Goal: Information Seeking & Learning: Learn about a topic

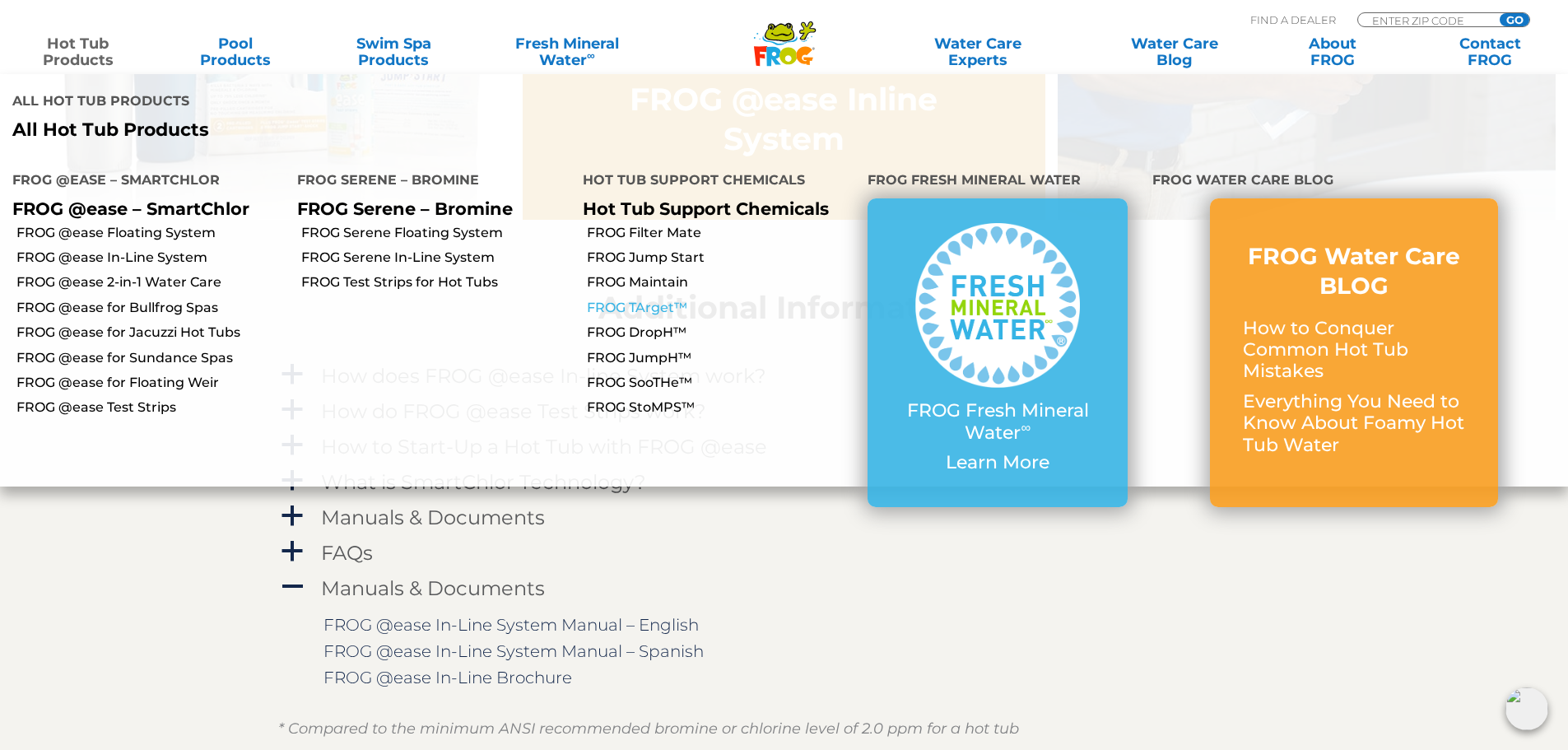
click at [631, 299] on link "FROG TArget™" at bounding box center [721, 308] width 269 height 18
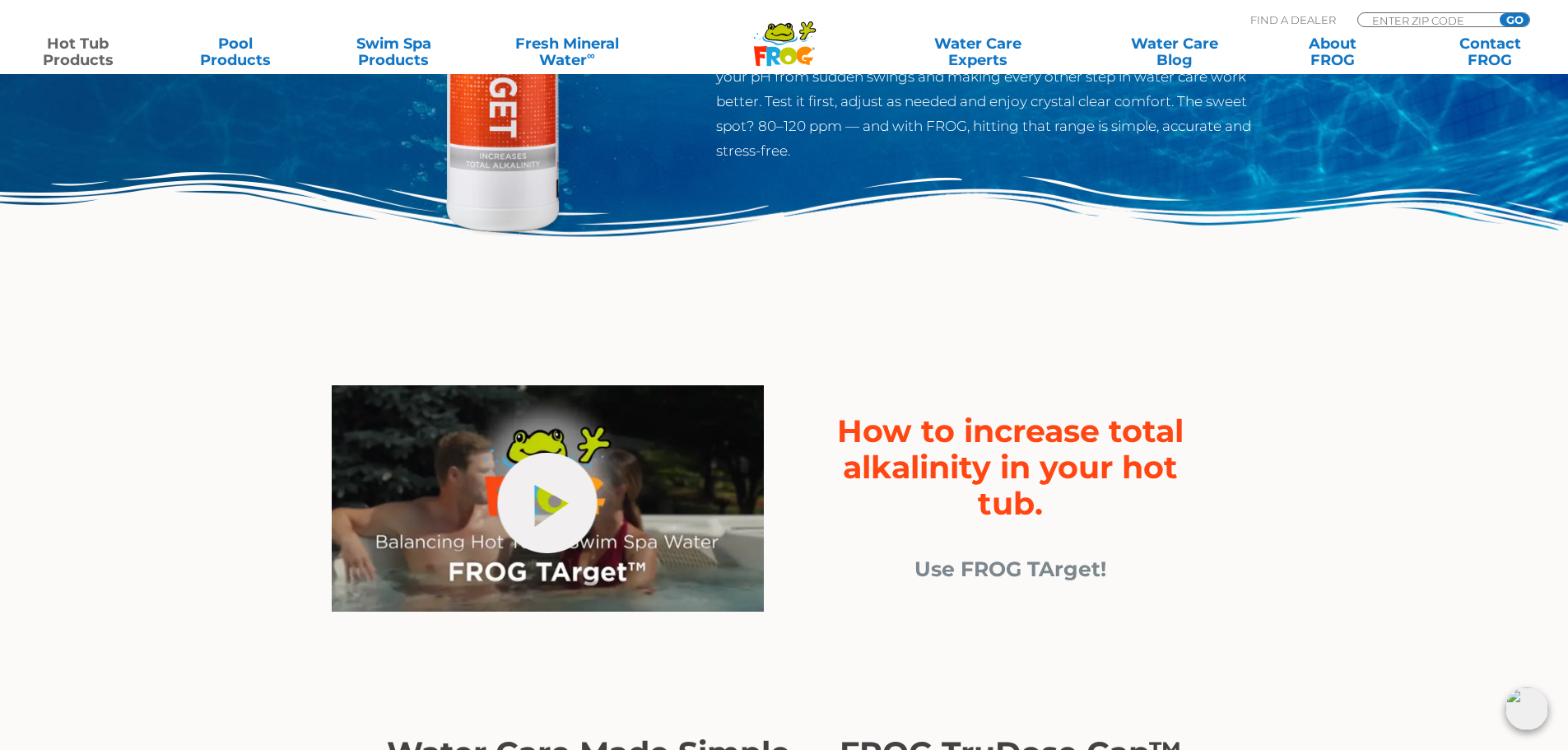
scroll to position [165, 0]
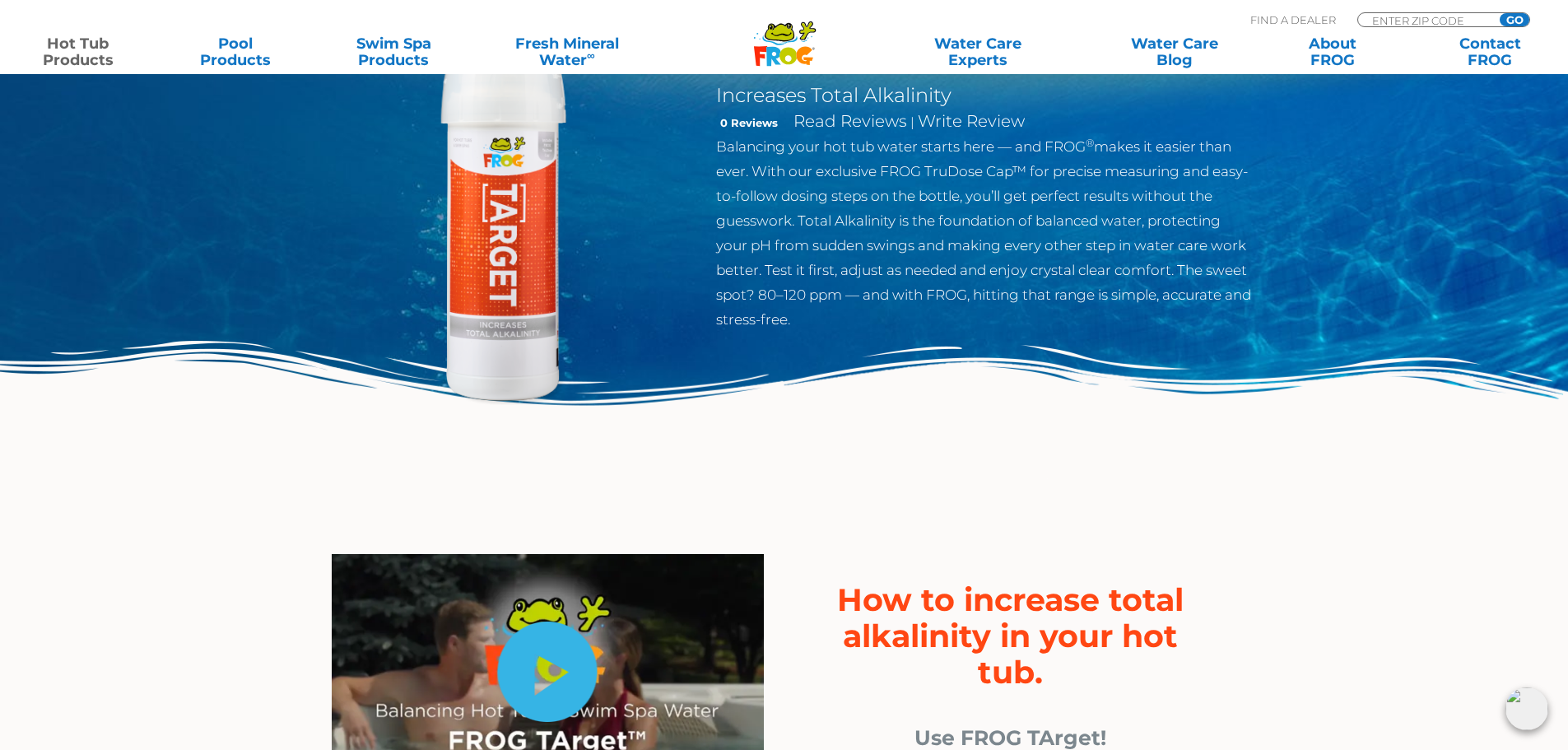
click at [551, 657] on link "hide-me" at bounding box center [548, 672] width 100 height 100
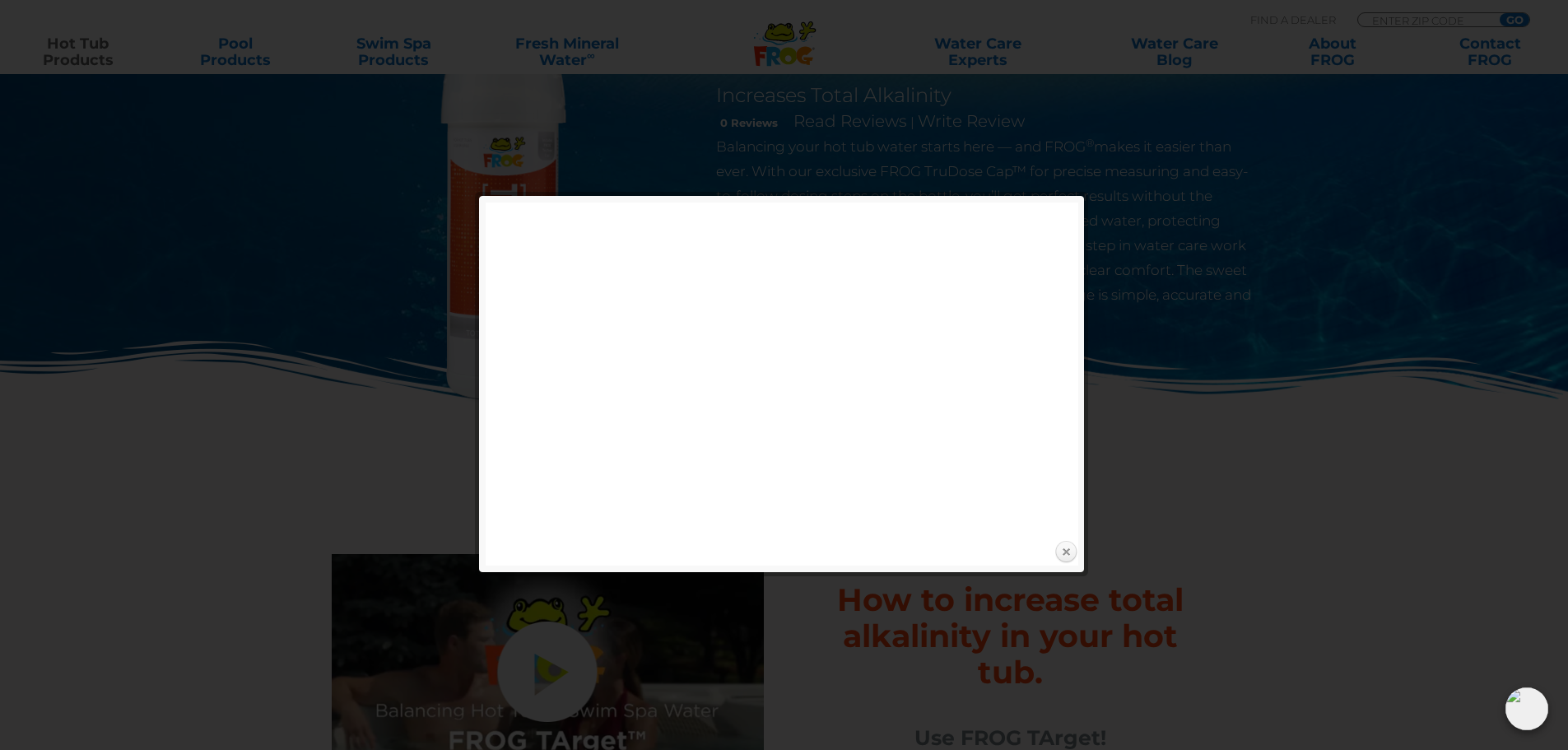
click at [1068, 553] on link "Close" at bounding box center [1066, 553] width 25 height 25
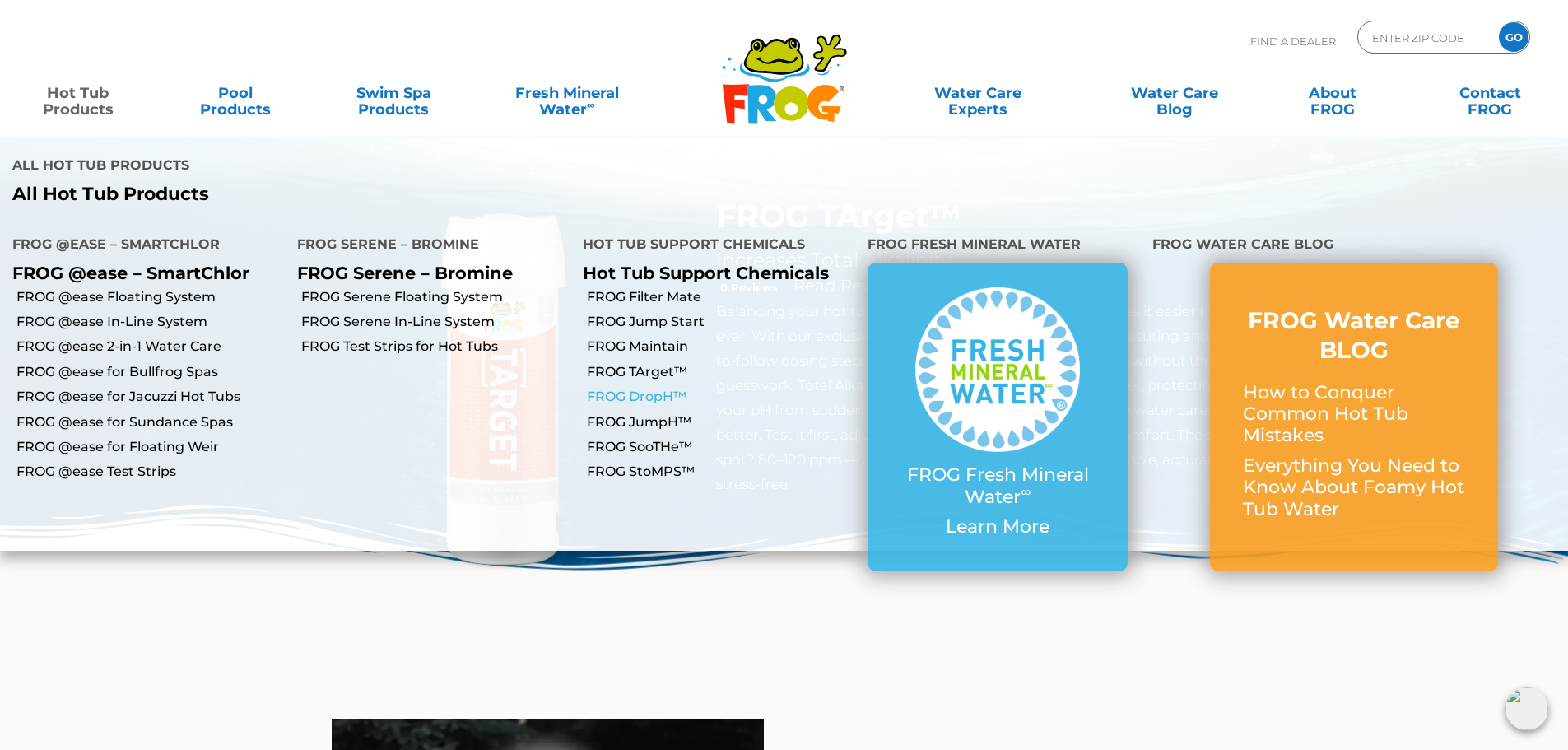
click at [657, 388] on link "FROG DropH™" at bounding box center [721, 397] width 269 height 18
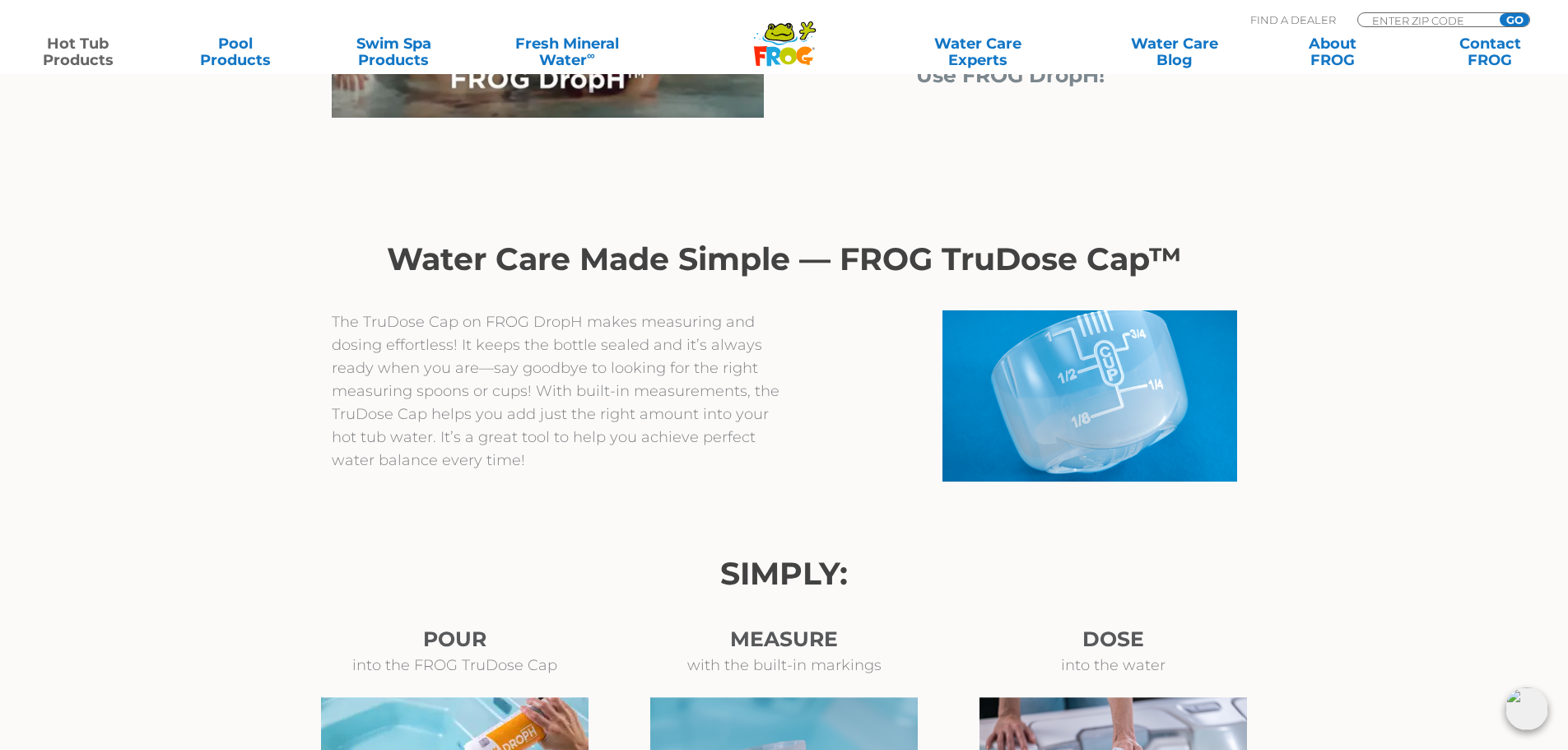
scroll to position [742, 0]
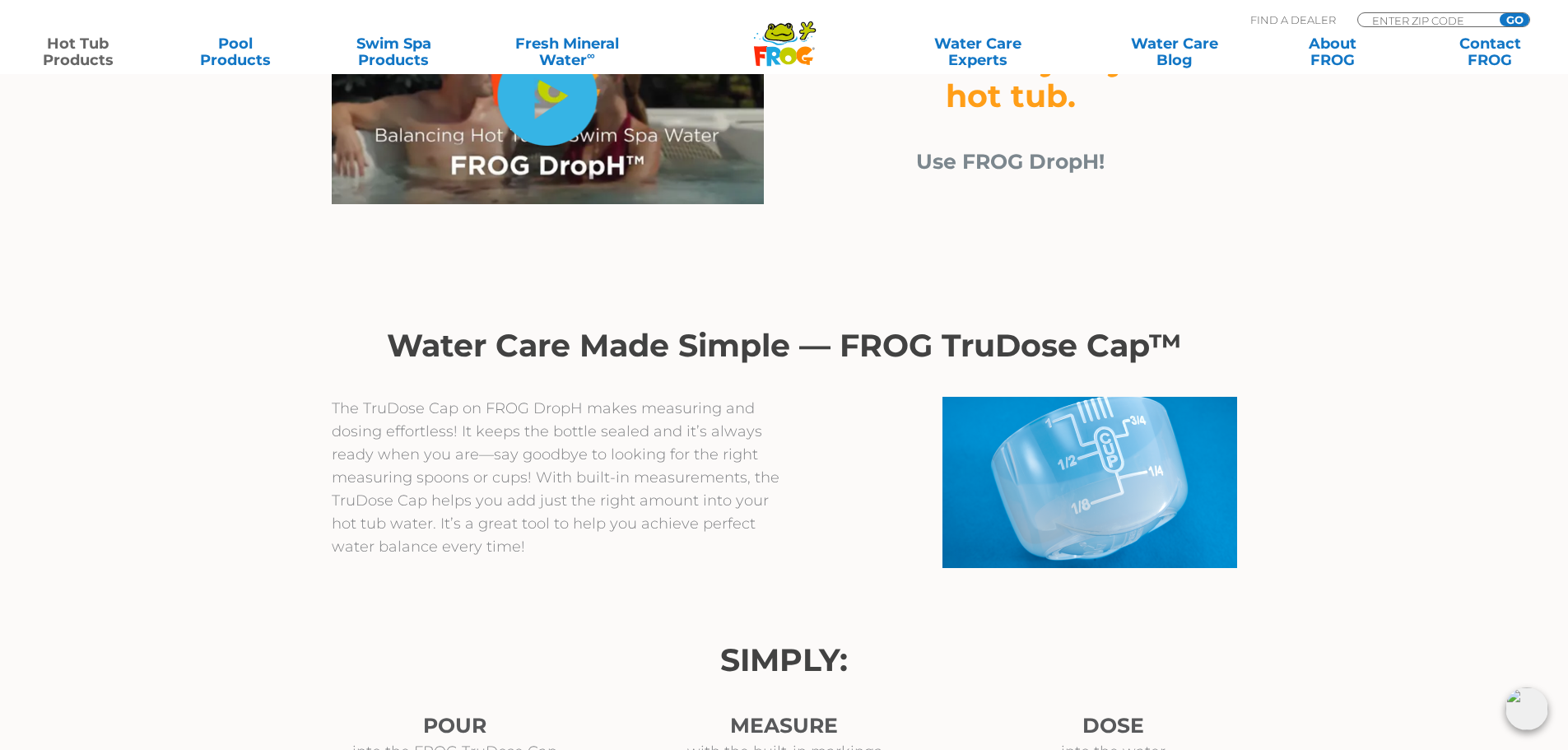
click at [528, 108] on link "hide-me" at bounding box center [548, 95] width 100 height 100
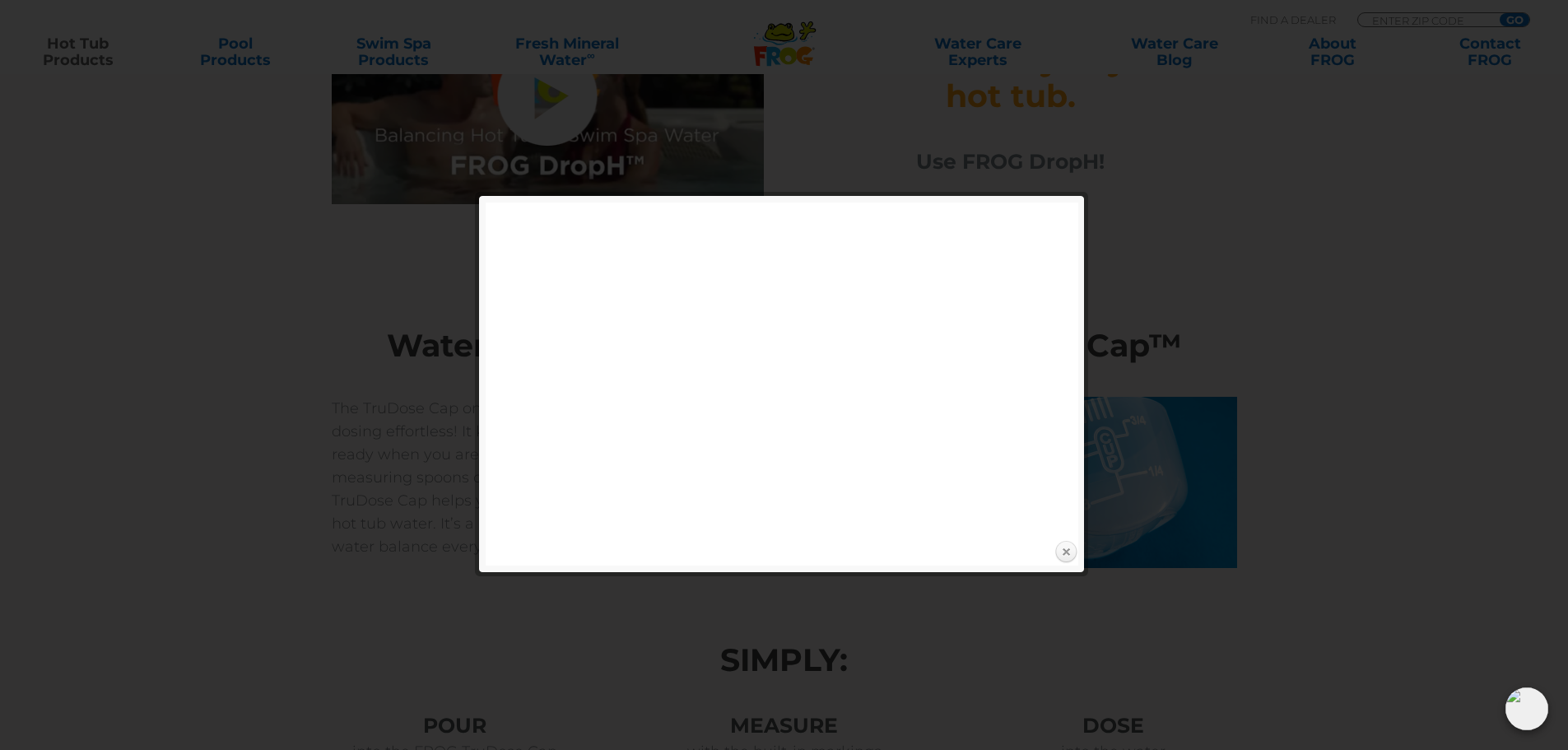
click at [1069, 548] on link "Close" at bounding box center [1066, 553] width 25 height 25
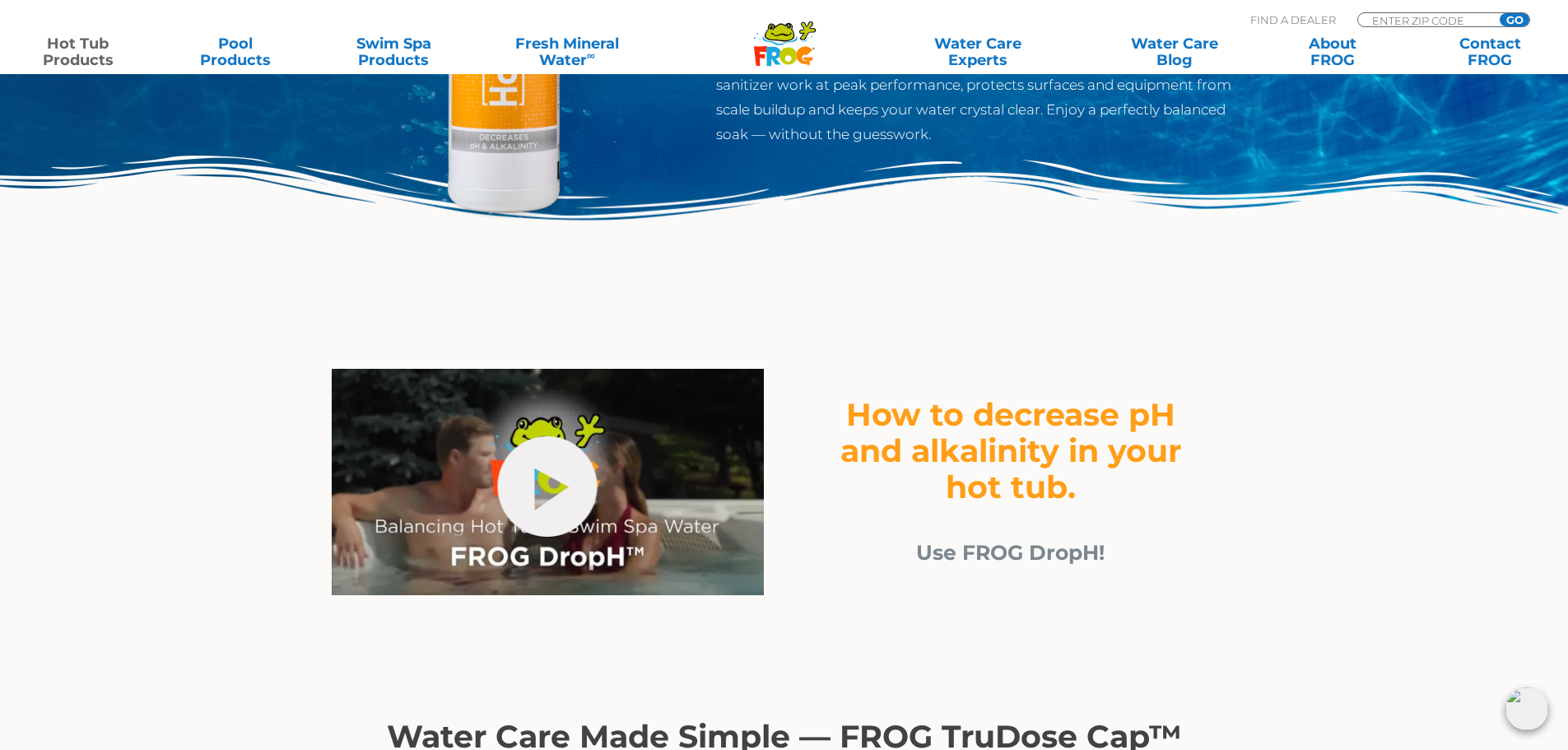
scroll to position [329, 0]
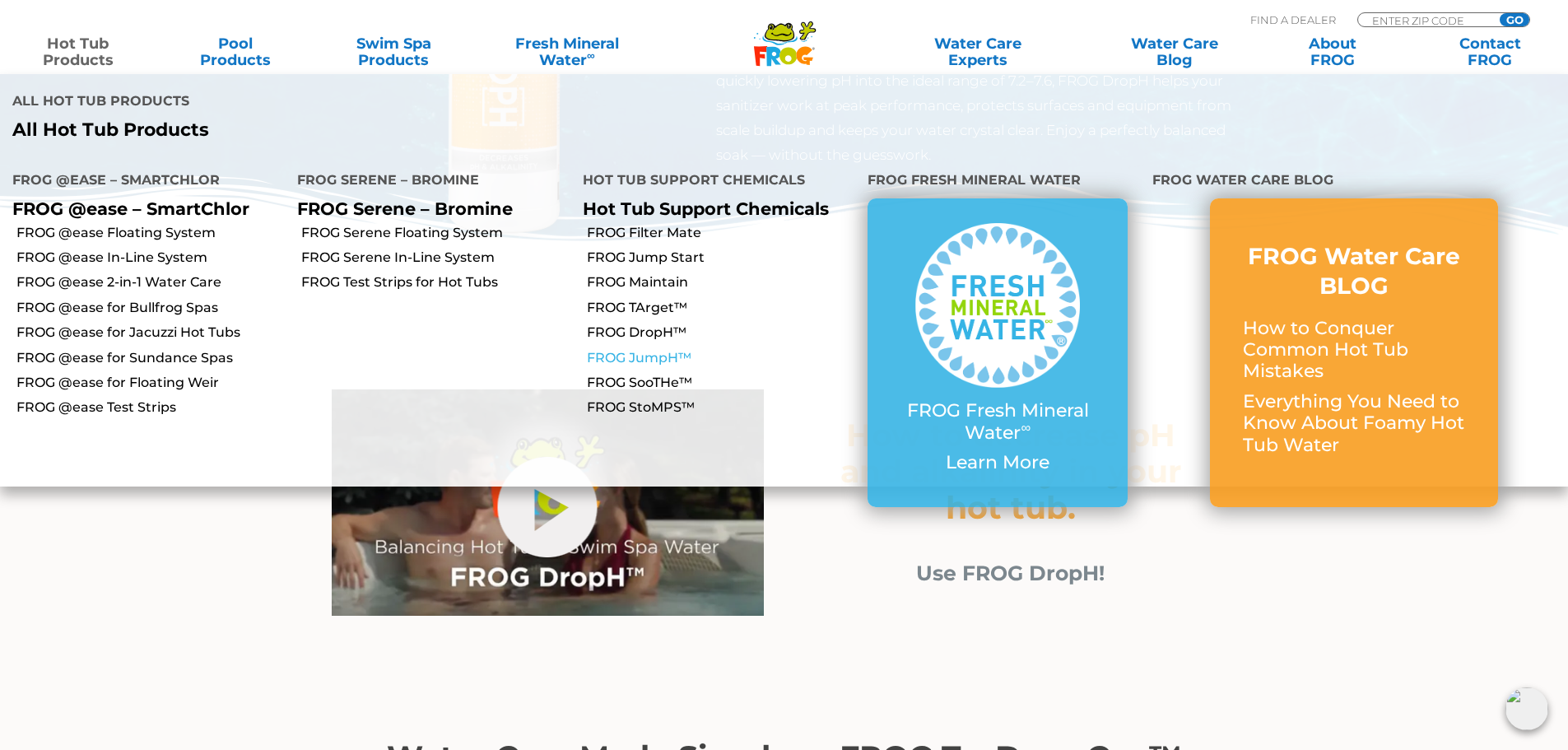
click at [664, 349] on link "FROG JumpH™" at bounding box center [721, 358] width 269 height 18
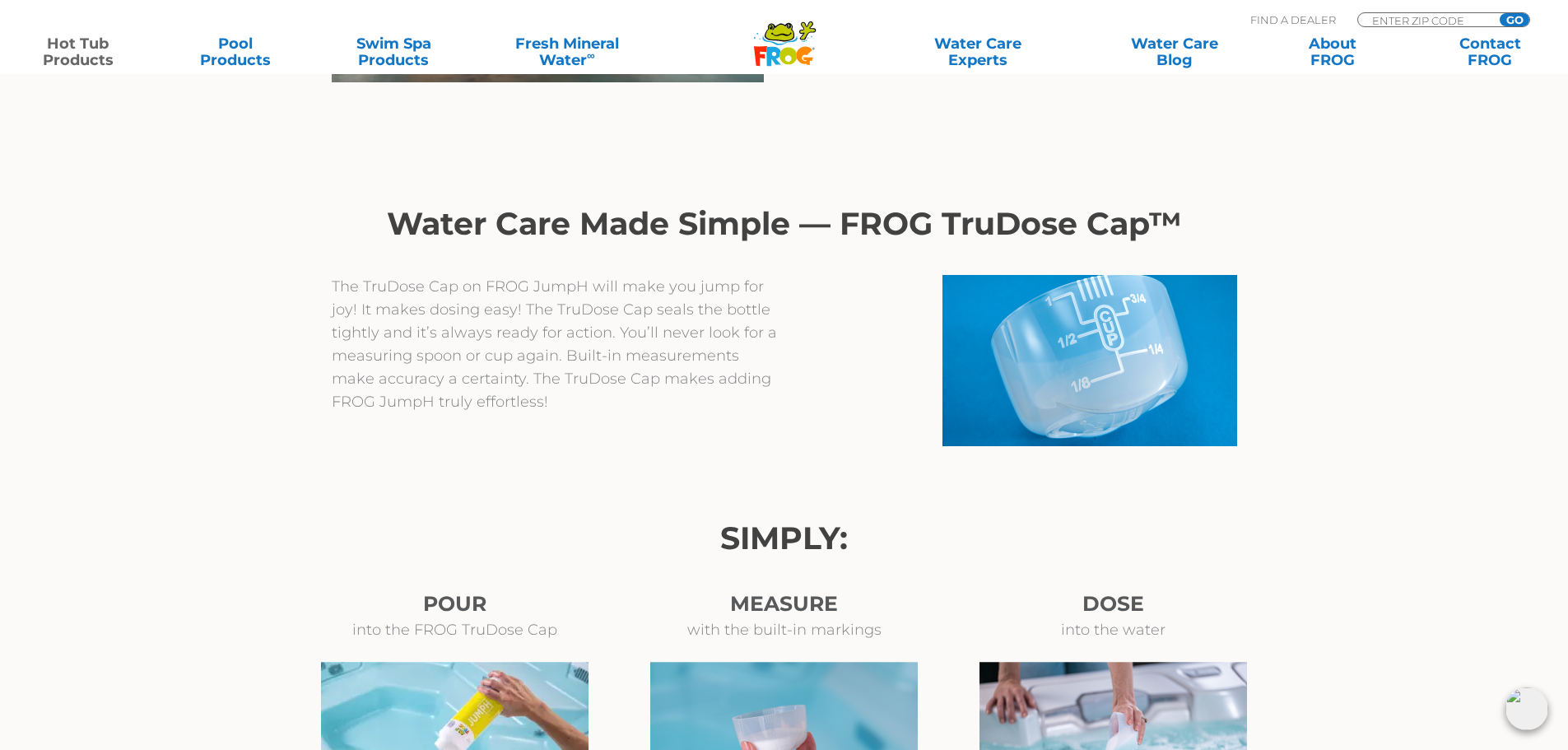
scroll to position [659, 0]
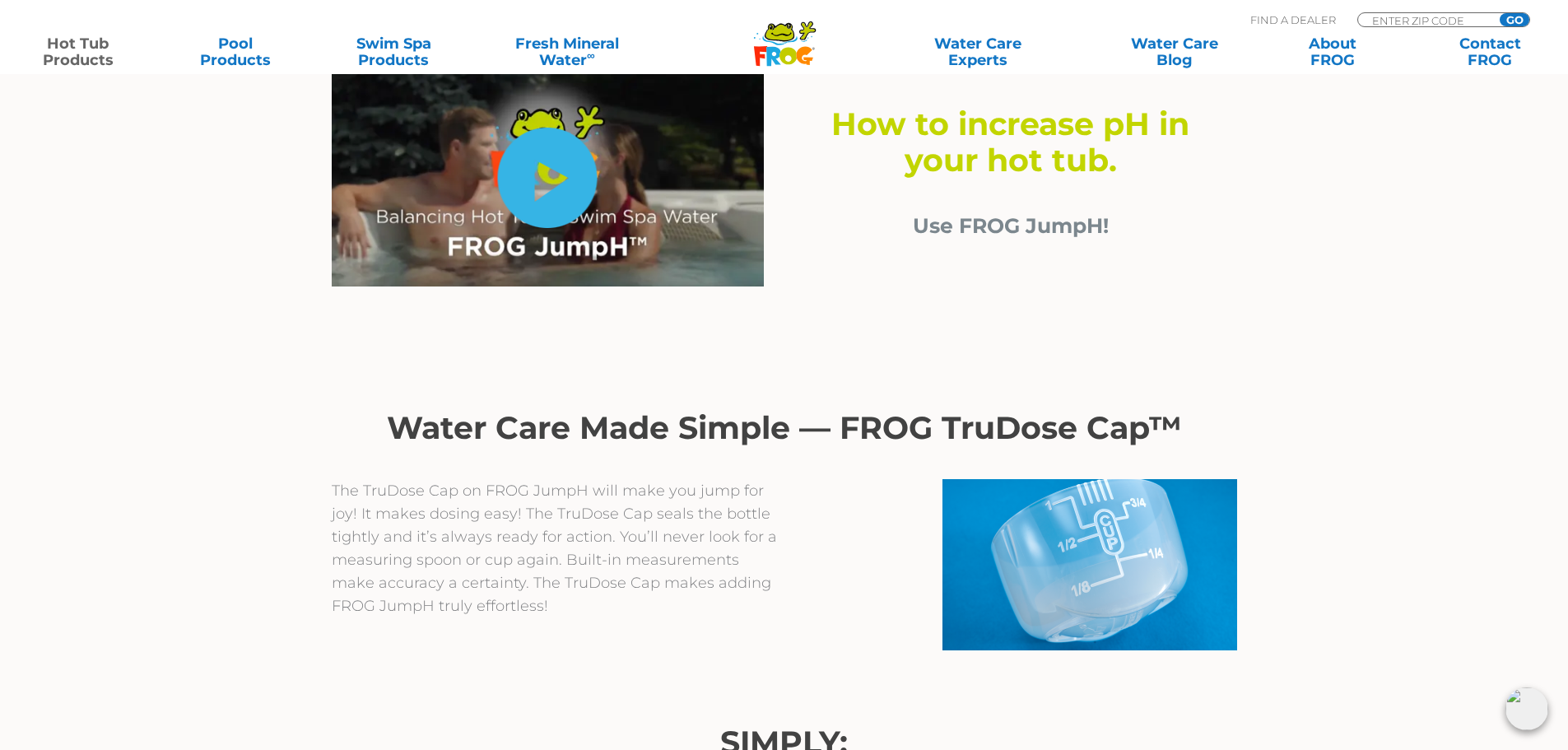
click at [547, 171] on link "hide-me" at bounding box center [548, 178] width 100 height 100
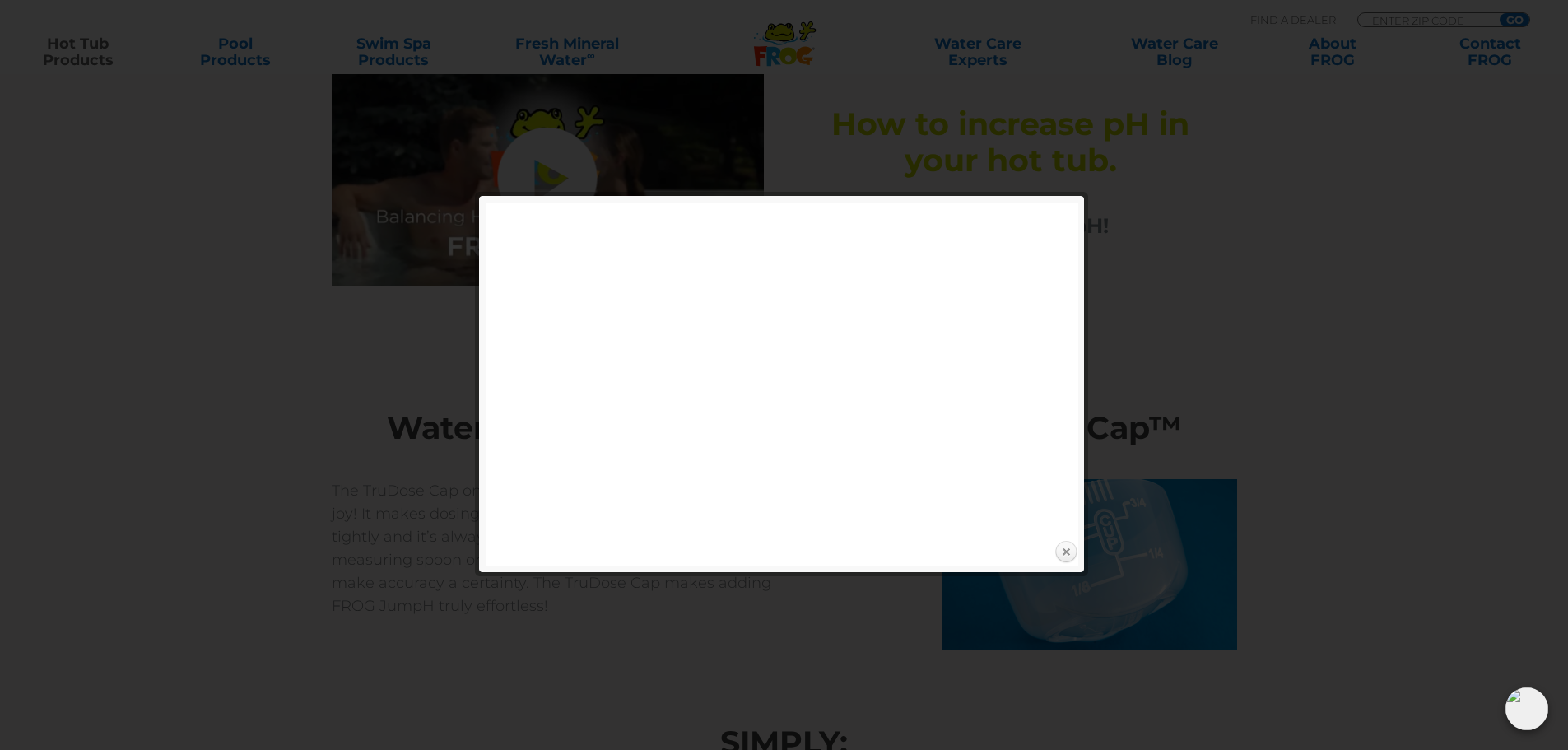
click at [1063, 553] on link "Close" at bounding box center [1066, 553] width 25 height 25
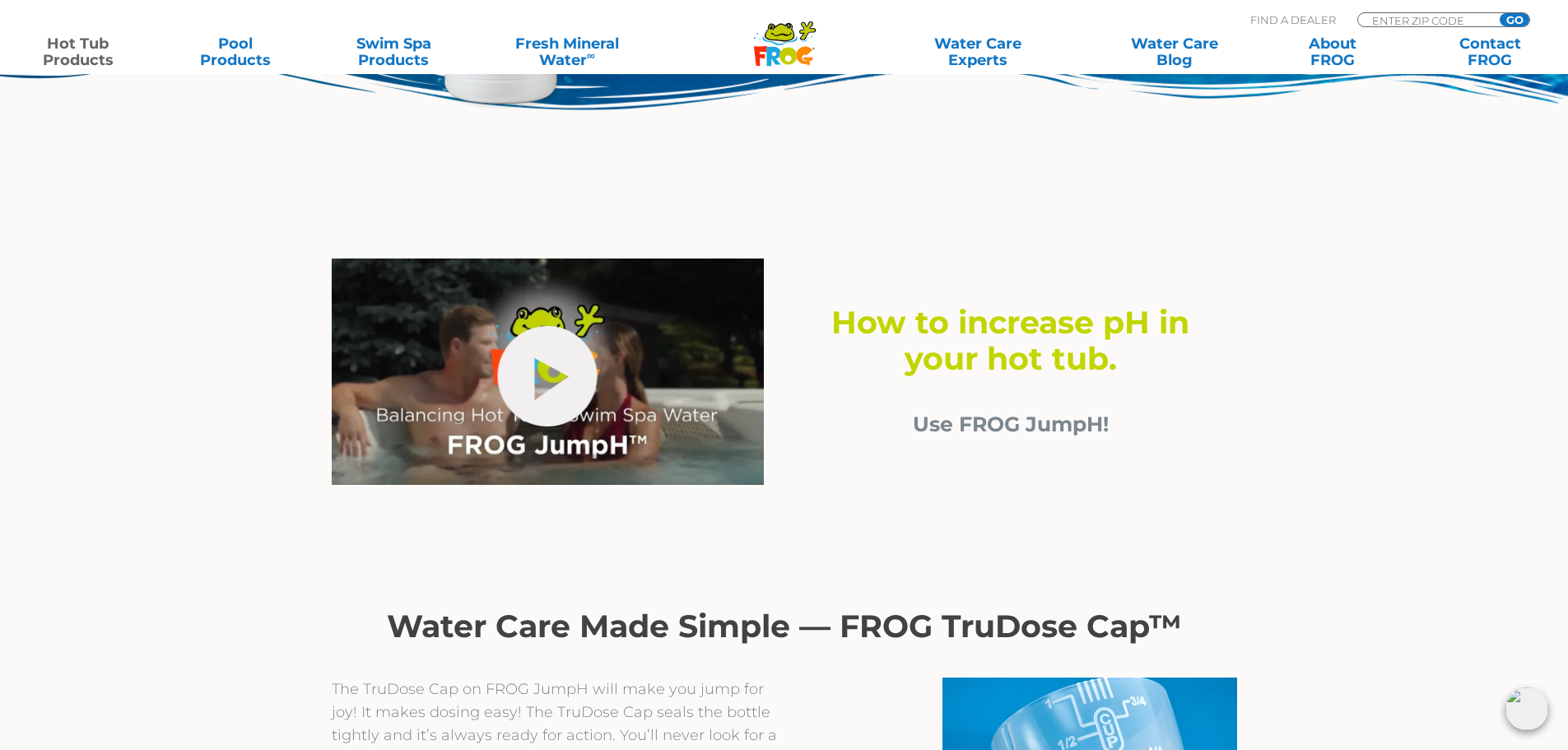
scroll to position [247, 0]
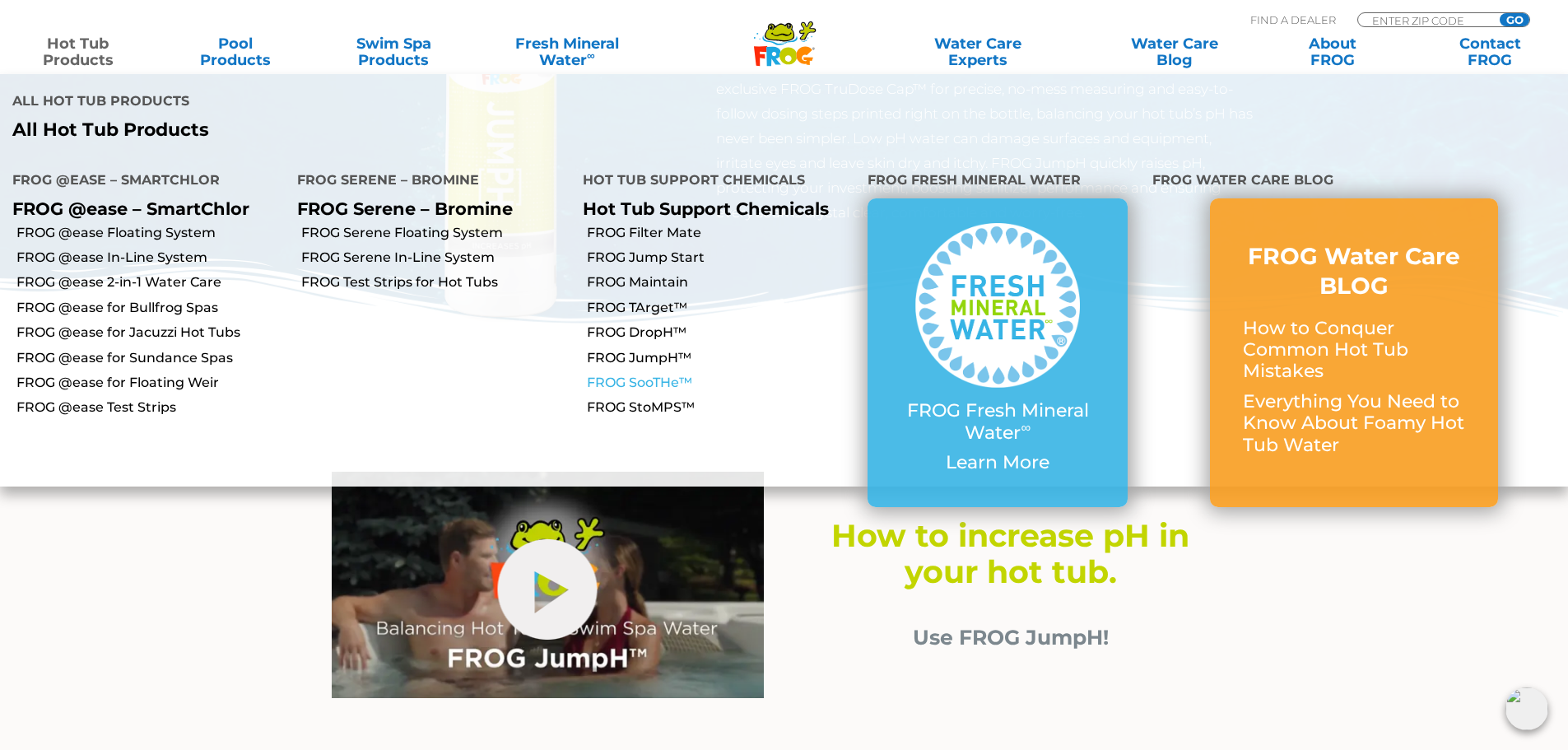
click at [692, 374] on link "FROG SooTHe™" at bounding box center [721, 383] width 269 height 18
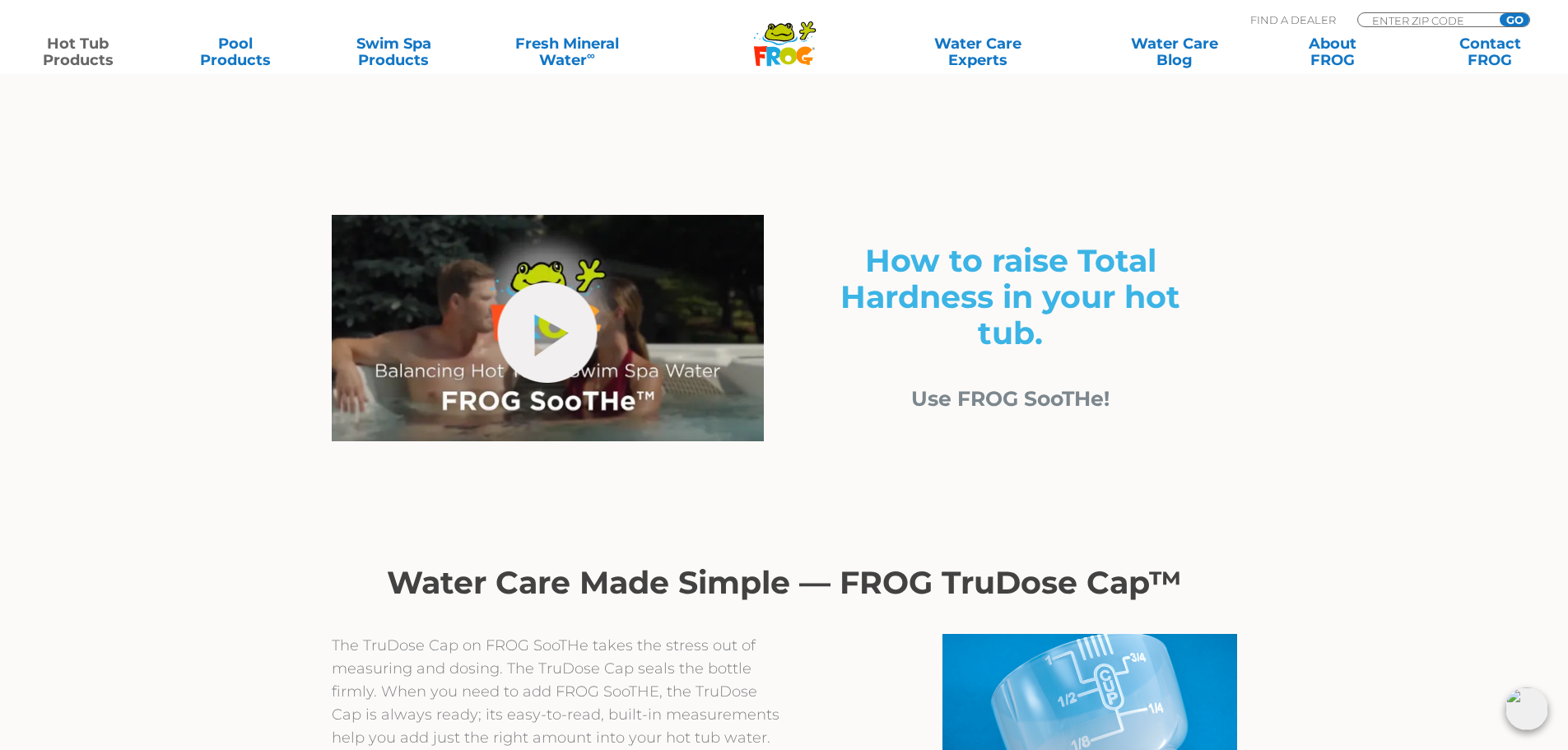
scroll to position [412, 0]
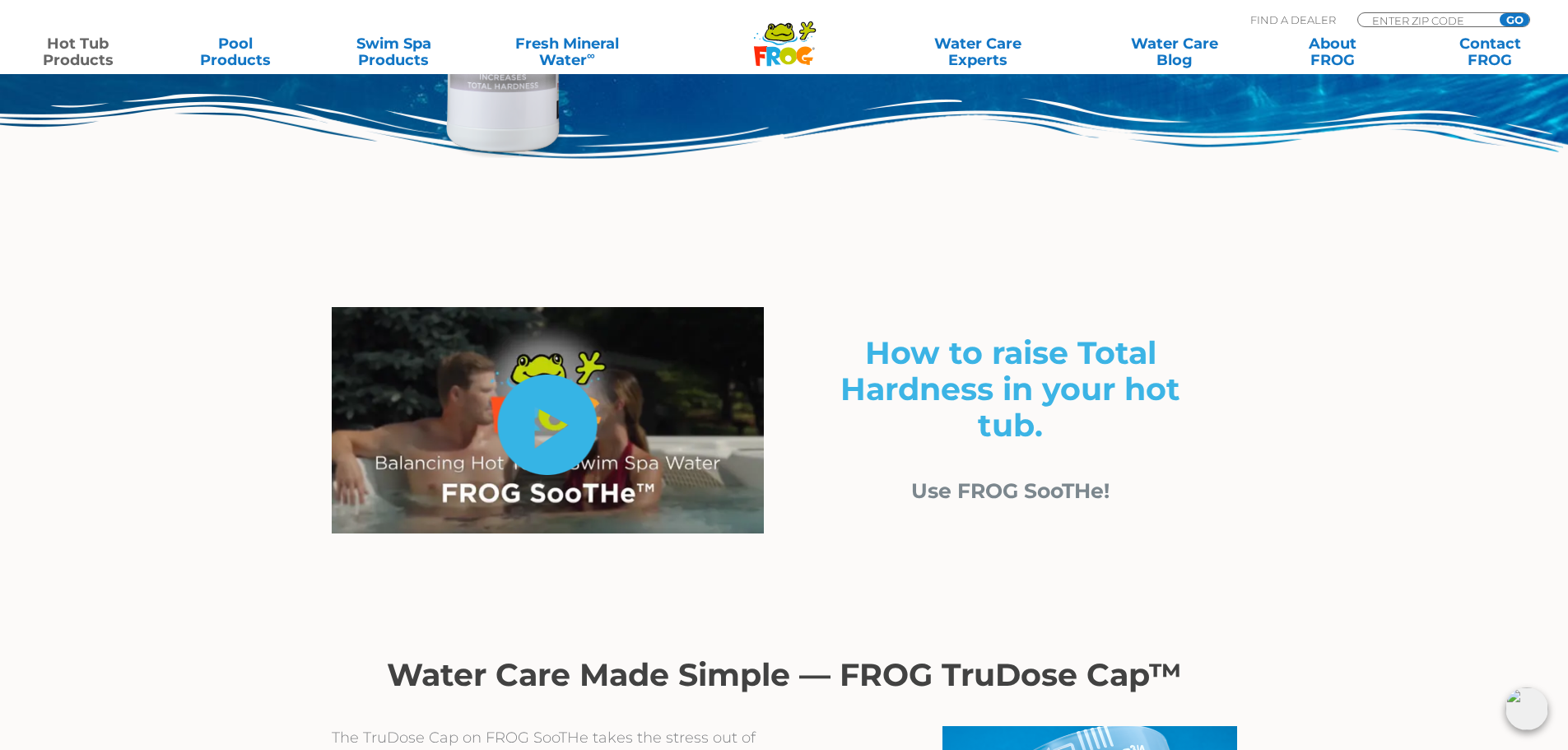
click at [572, 417] on link "hide-me" at bounding box center [548, 425] width 100 height 100
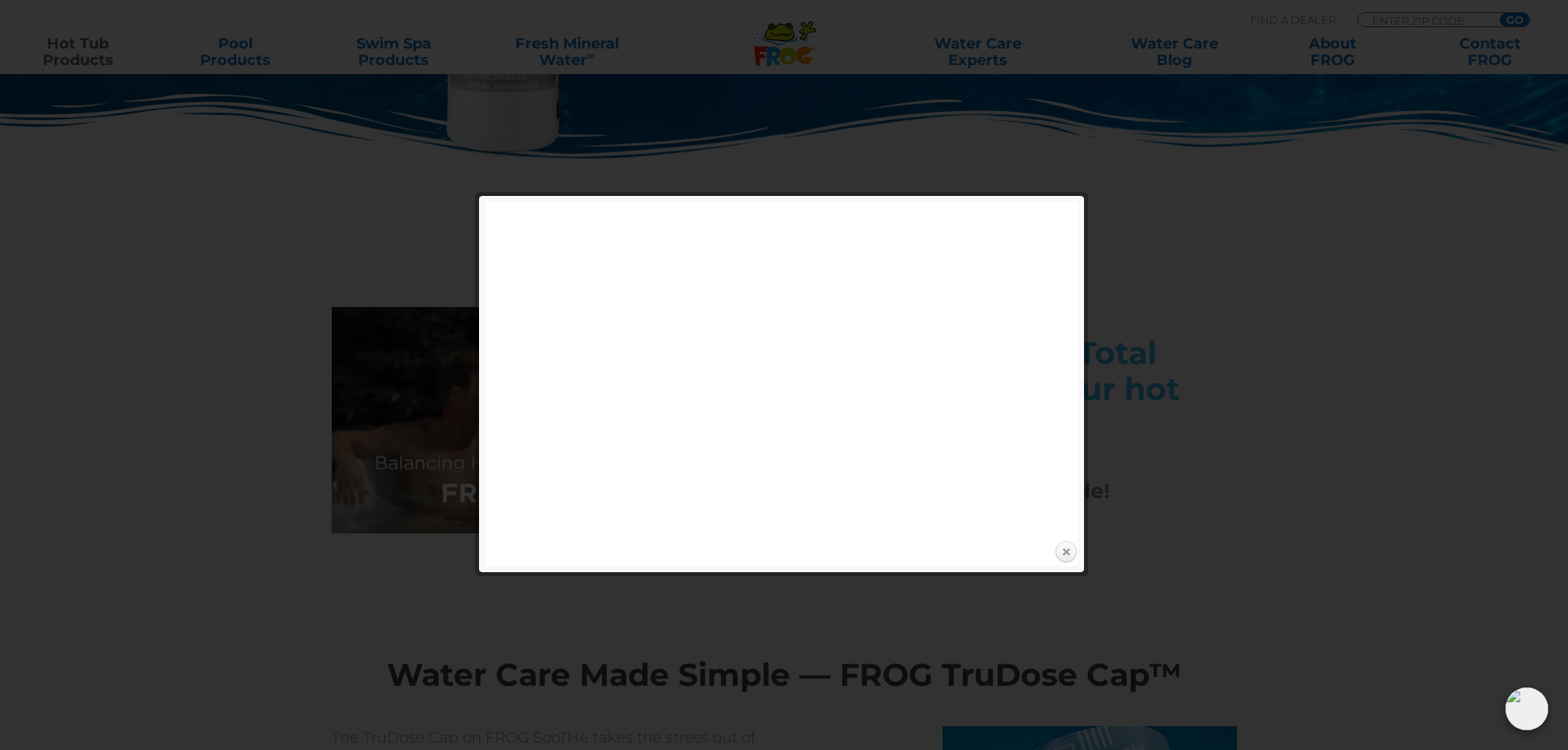
click at [1068, 558] on link "Close" at bounding box center [1066, 553] width 25 height 25
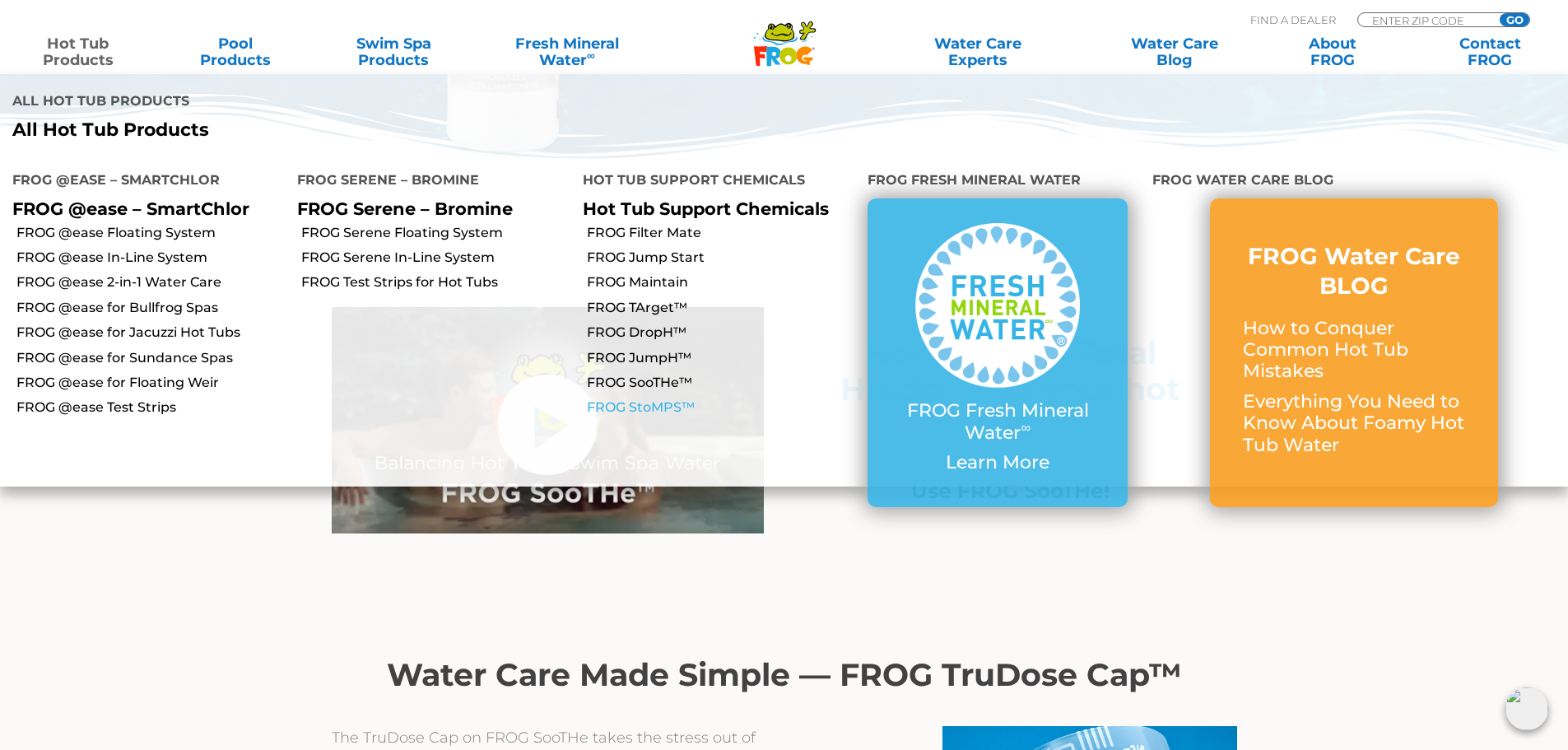
click at [659, 399] on link "FROG StoMPS™" at bounding box center [721, 408] width 269 height 18
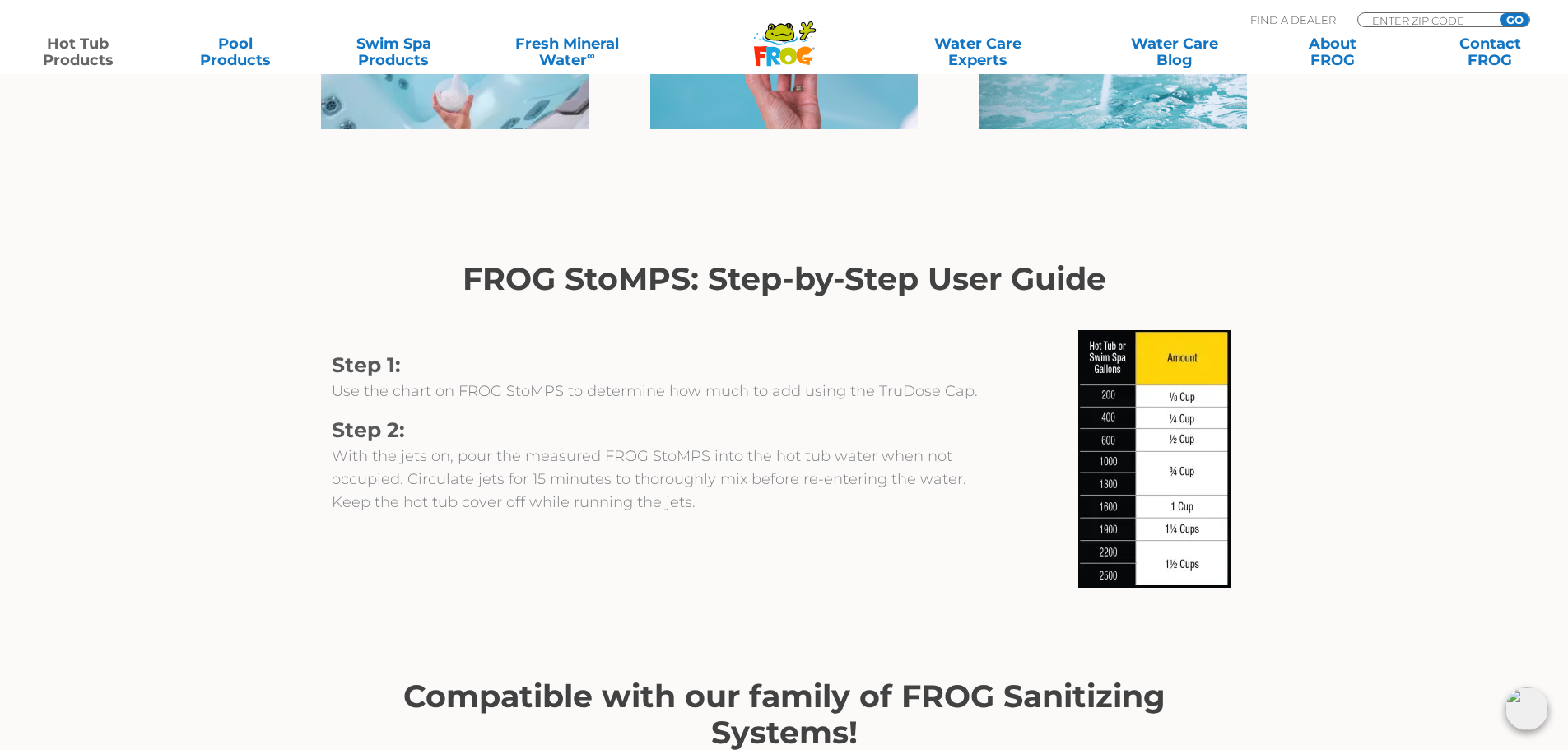
scroll to position [1565, 0]
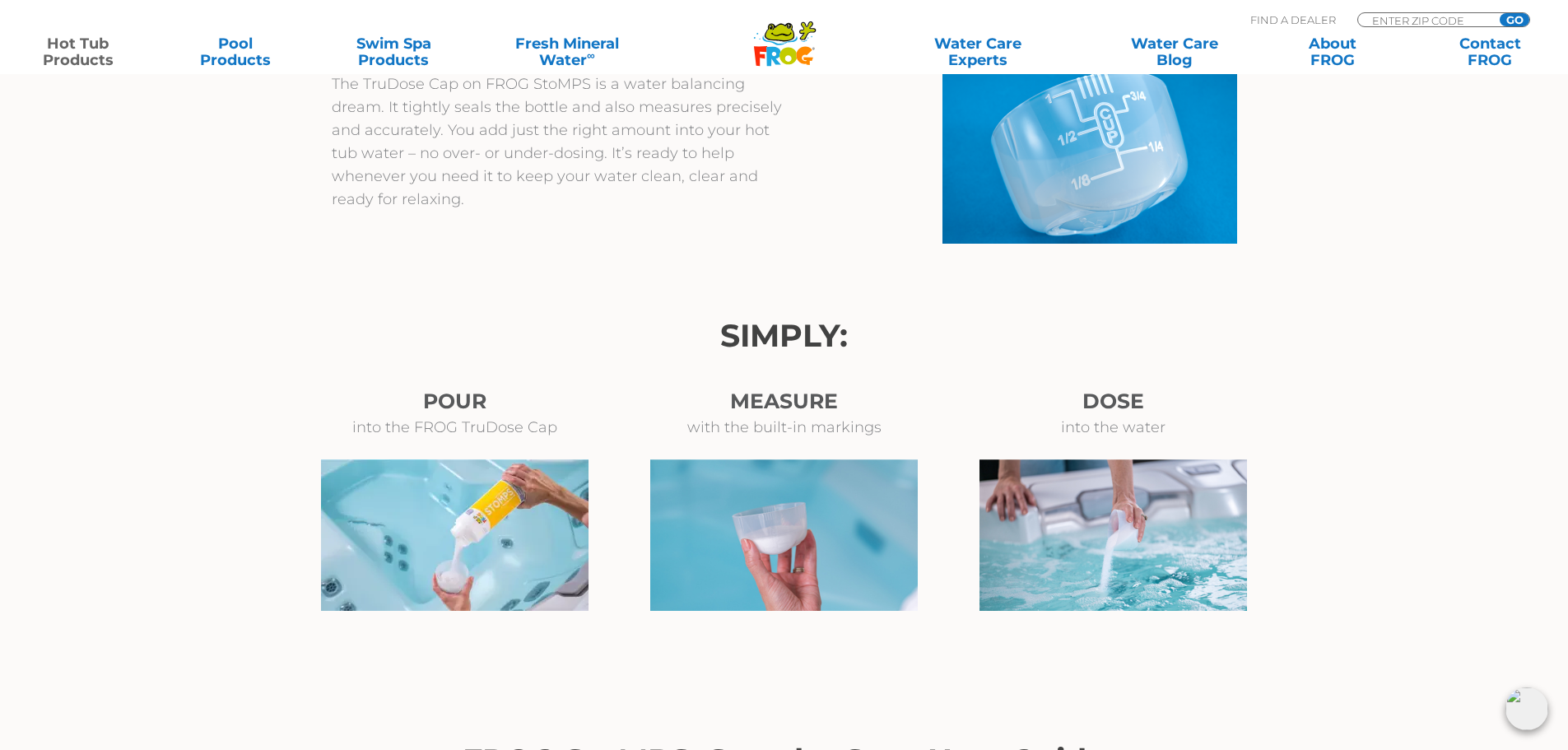
scroll to position [577, 0]
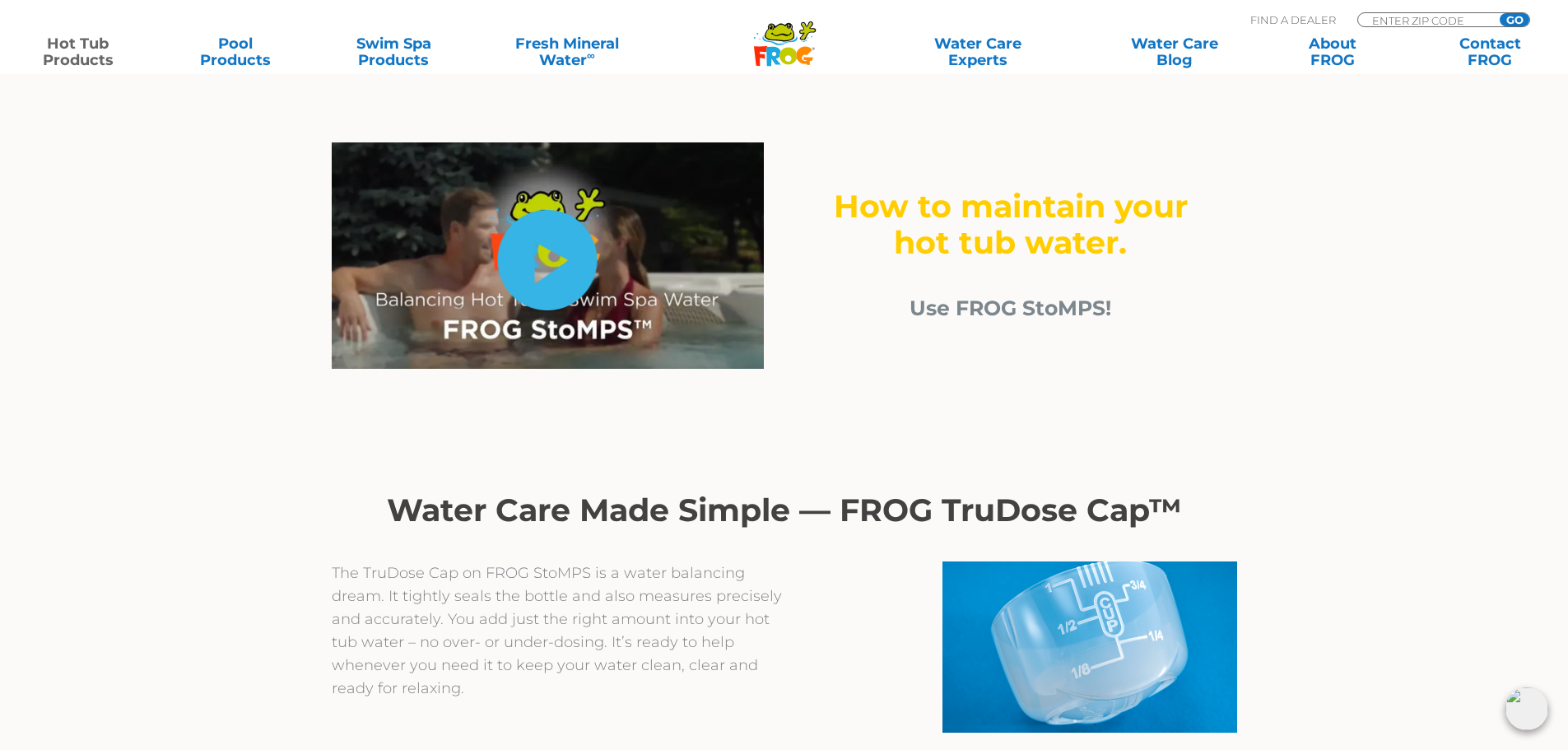
click at [553, 285] on link "hide-me" at bounding box center [548, 260] width 100 height 100
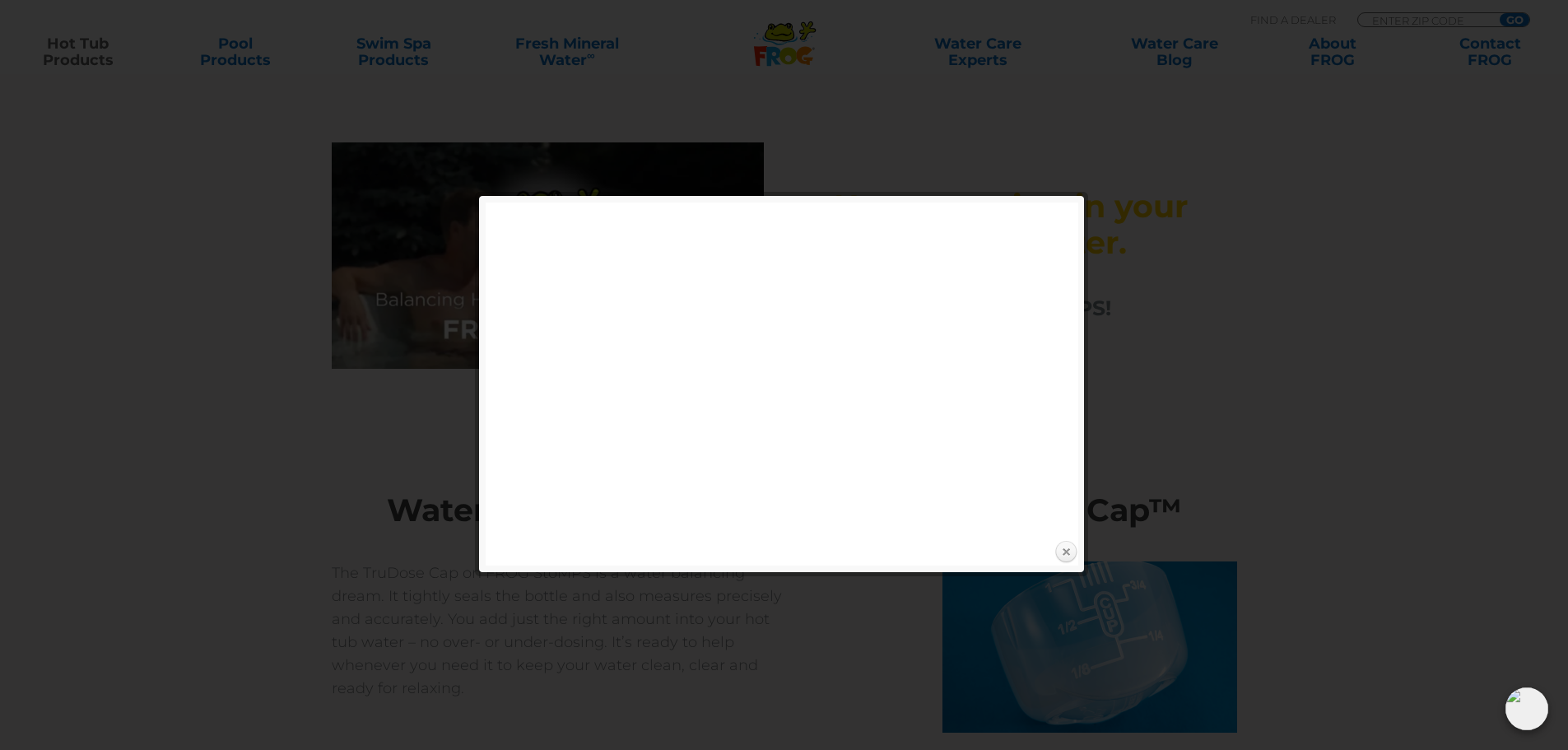
click at [1065, 551] on link "Close" at bounding box center [1066, 553] width 25 height 25
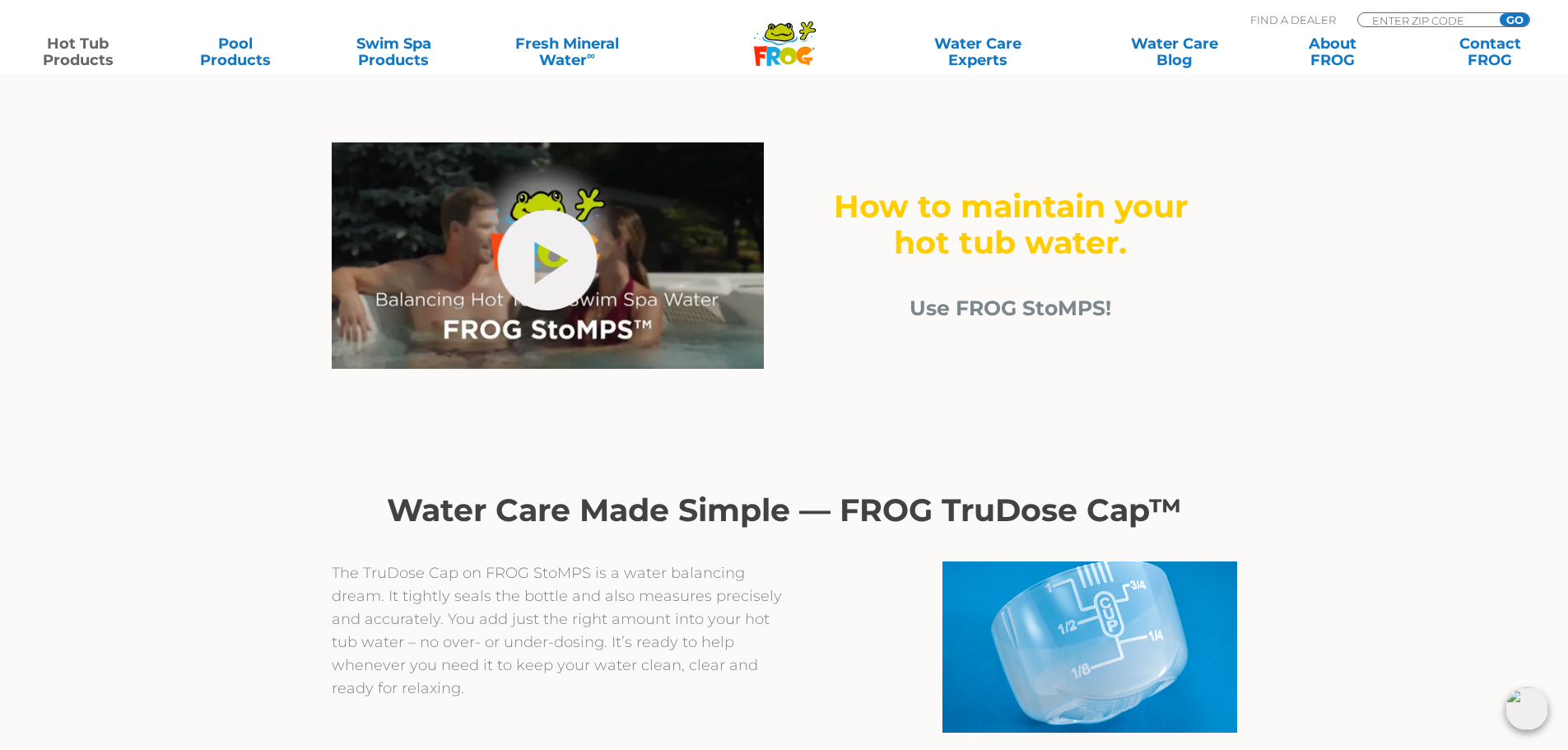
click at [677, 470] on div "Water Care Made Simple — FROG TruDose Cap™" at bounding box center [784, 496] width 988 height 131
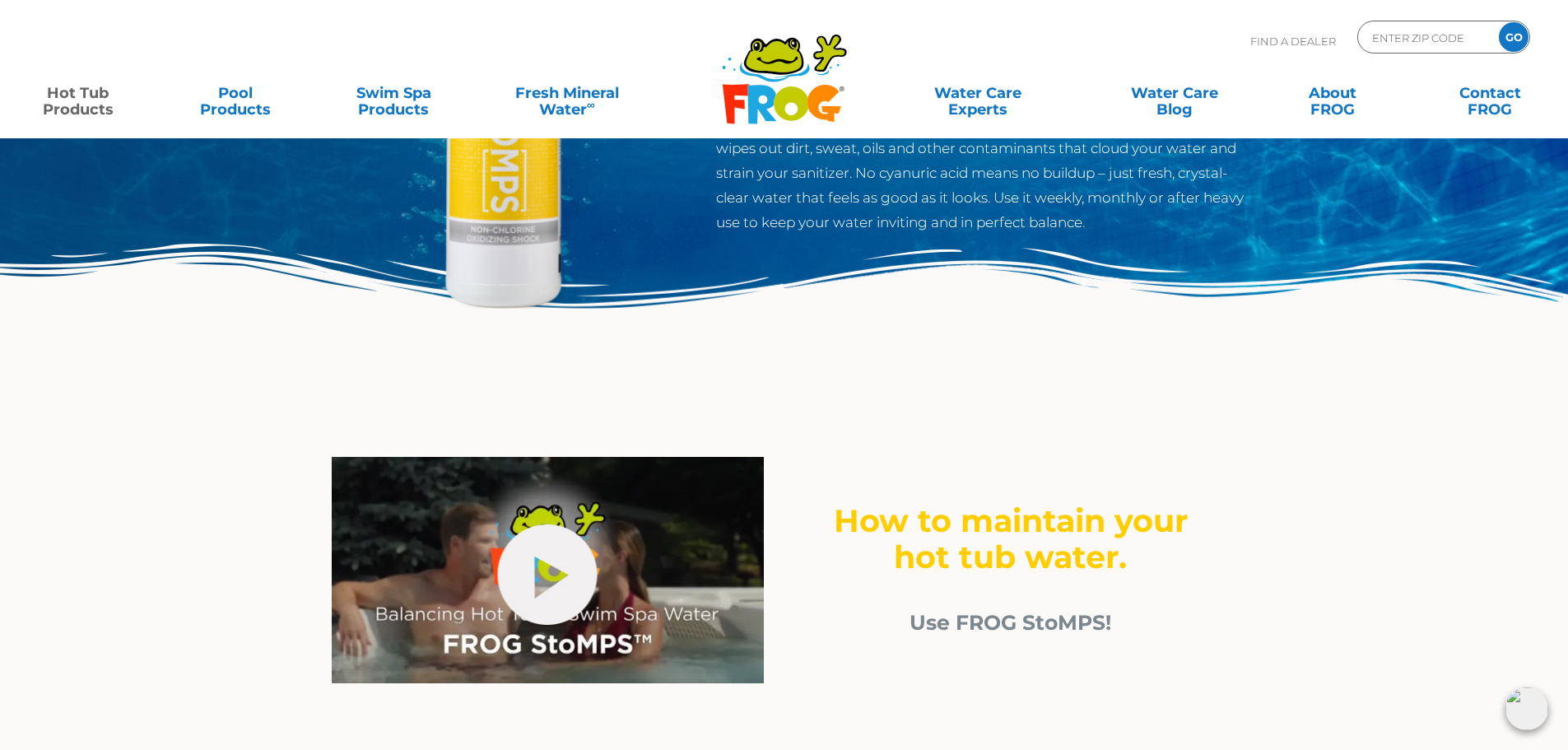
scroll to position [82, 0]
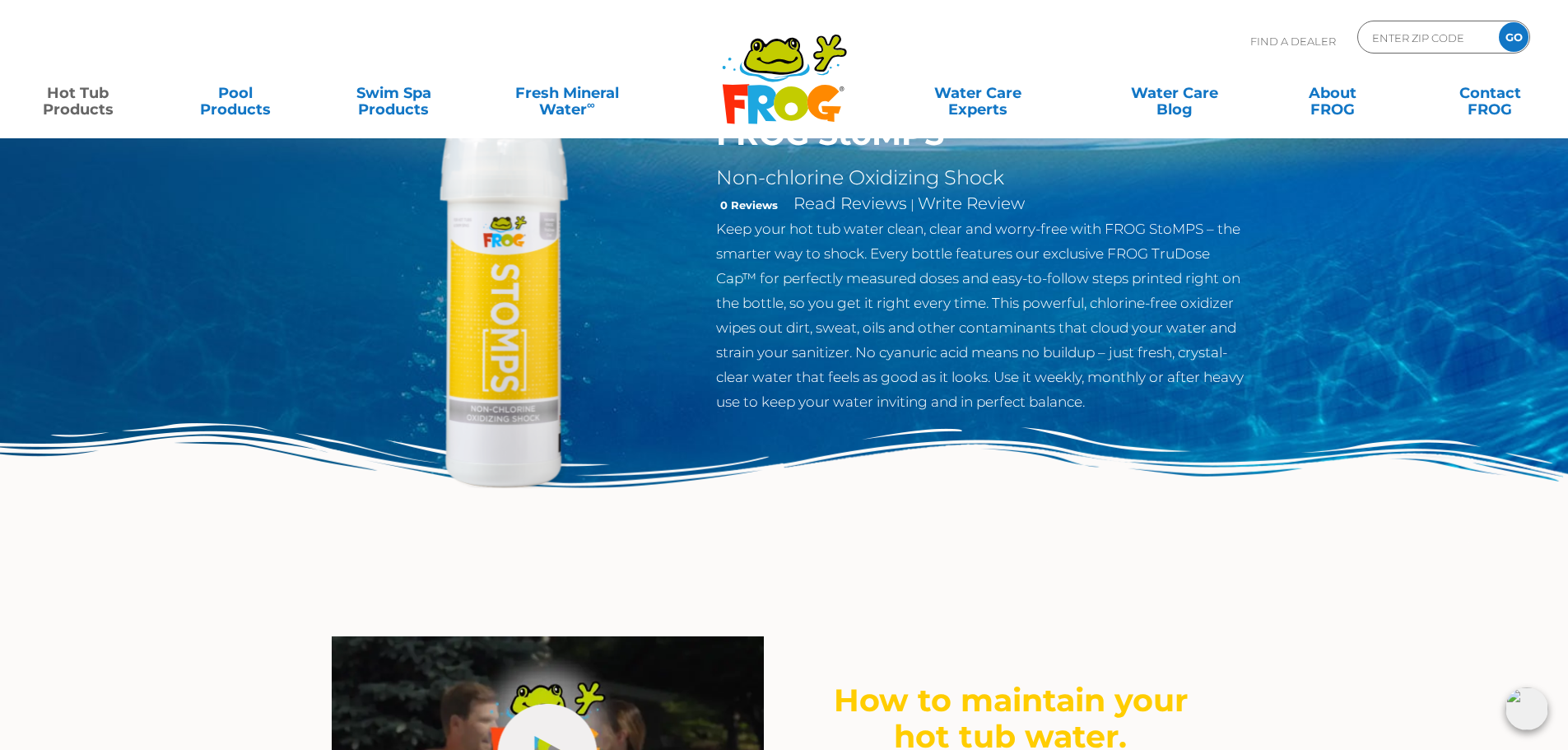
click at [1026, 611] on div "hide-me How to maintain your hot tub water. Use FROG StoMPS!" at bounding box center [784, 761] width 988 height 330
